Goal: Information Seeking & Learning: Learn about a topic

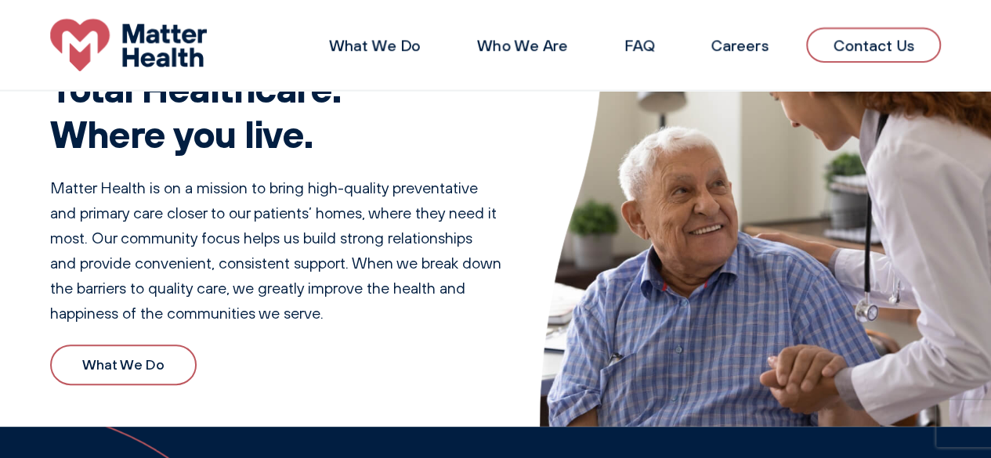
scroll to position [61, 0]
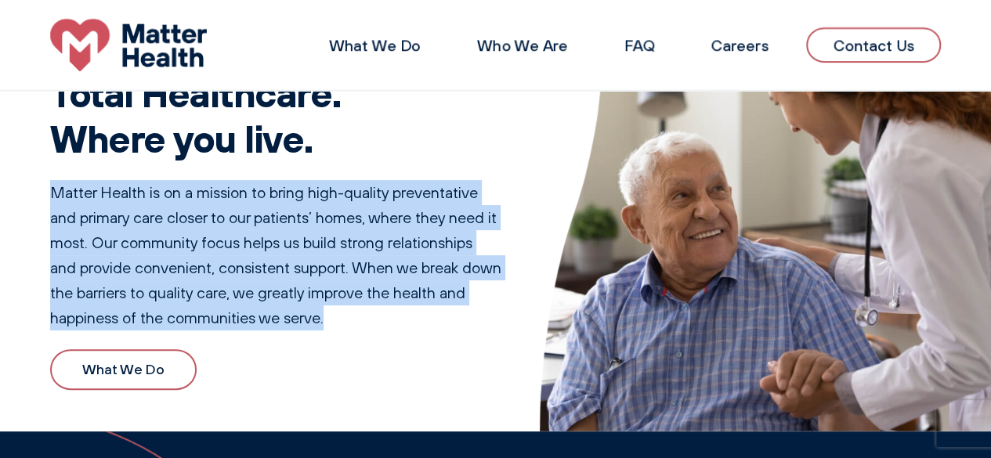
drag, startPoint x: 359, startPoint y: 324, endPoint x: 56, endPoint y: 175, distance: 337.1
click at [56, 175] on div "Total Healthcare. Where you live. Matter Health is on a mission to bring high-q…" at bounding box center [276, 230] width 452 height 395
copy p "Matter Health is on a mission to bring high-quality preventative and primary ca…"
click at [176, 46] on img at bounding box center [128, 45] width 157 height 53
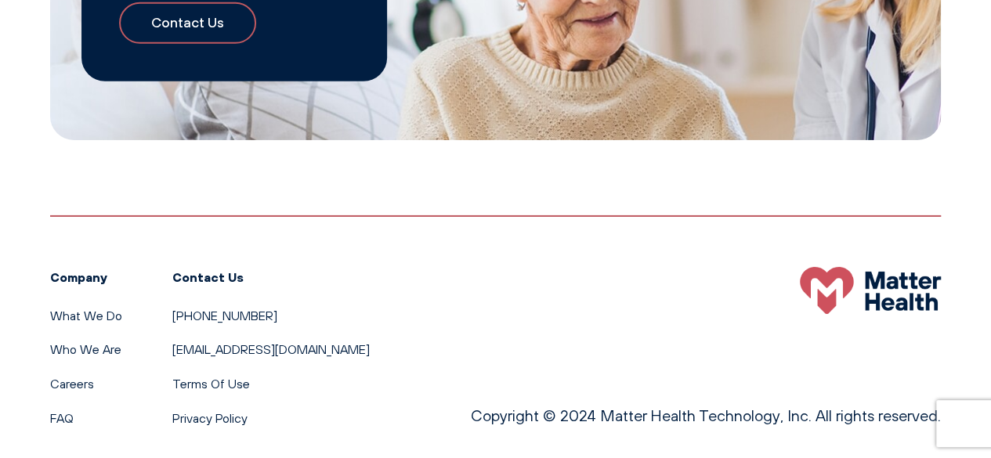
scroll to position [2519, 0]
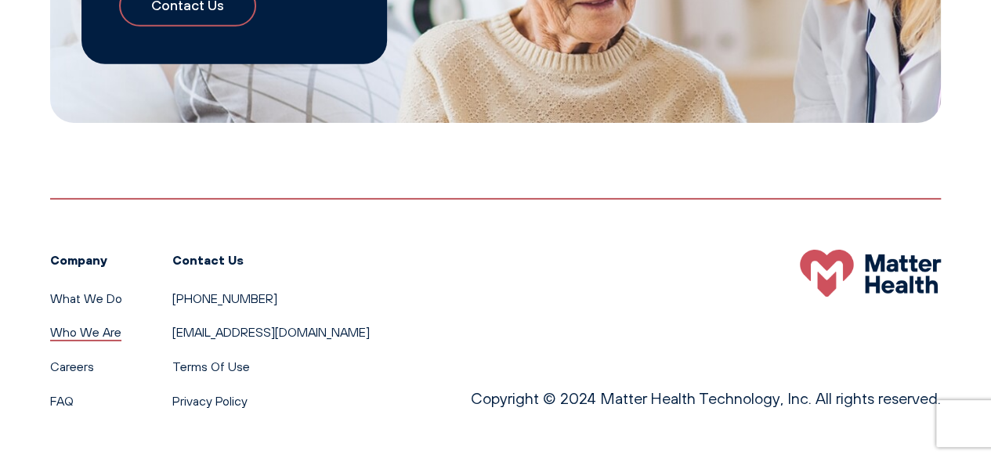
click at [72, 335] on link "Who We Are" at bounding box center [85, 332] width 71 height 16
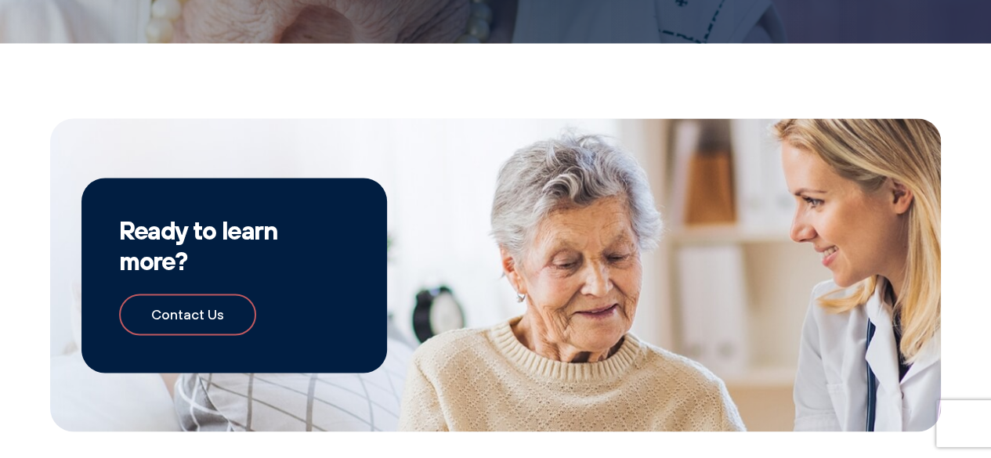
scroll to position [1242, 0]
